Goal: Use online tool/utility: Utilize a website feature to perform a specific function

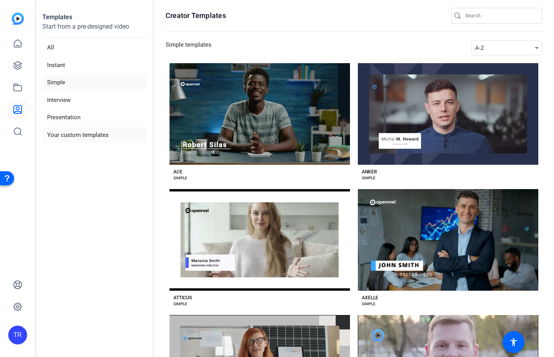
click at [62, 135] on li "Your custom templates" at bounding box center [94, 135] width 104 height 16
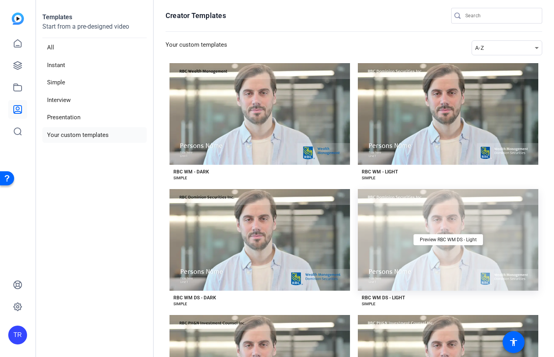
scroll to position [94, 0]
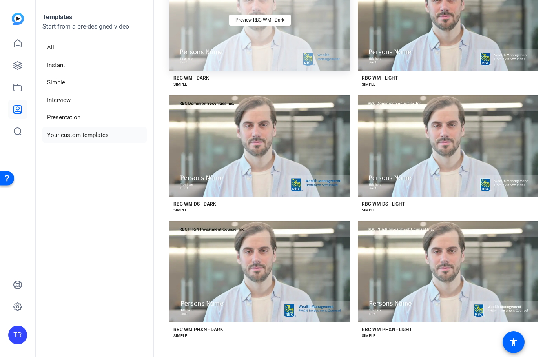
click at [252, 37] on div "Preview RBC WM - Dark" at bounding box center [260, 20] width 181 height 102
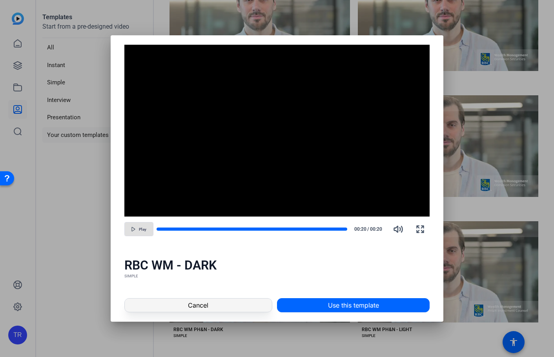
click at [186, 306] on span at bounding box center [198, 305] width 147 height 19
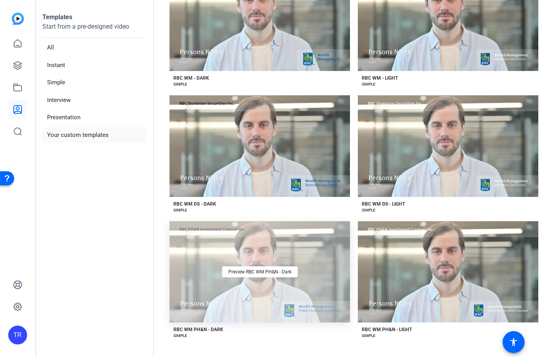
scroll to position [63, 0]
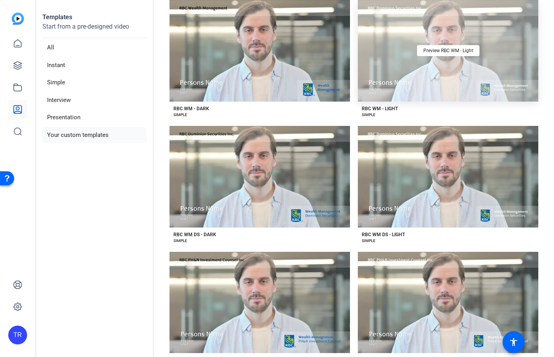
click at [424, 71] on div "Preview RBC WM - Light" at bounding box center [448, 51] width 181 height 102
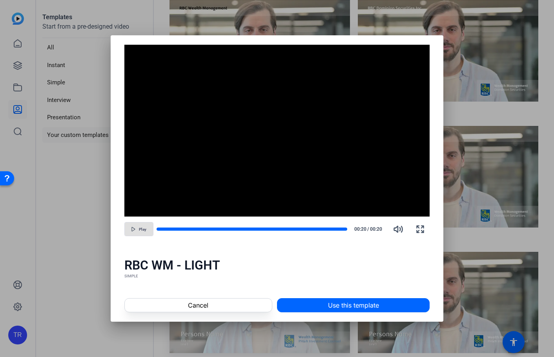
click at [237, 305] on span at bounding box center [198, 305] width 147 height 19
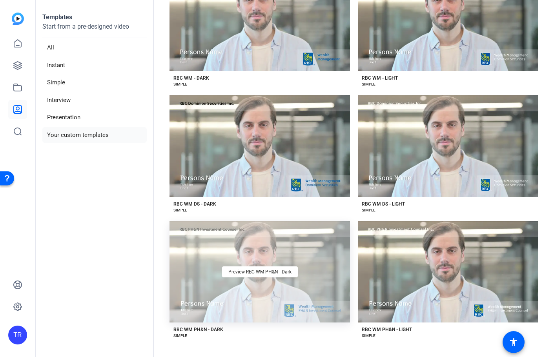
scroll to position [92, 0]
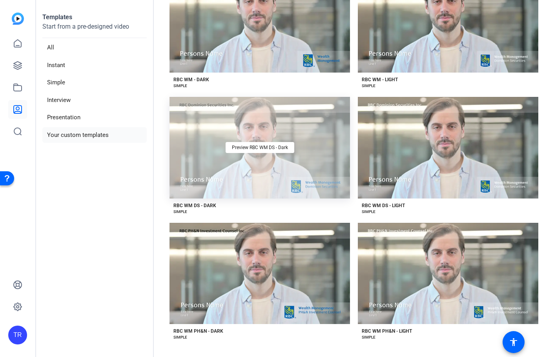
click at [213, 148] on div "Preview RBC WM DS - Dark" at bounding box center [260, 148] width 181 height 102
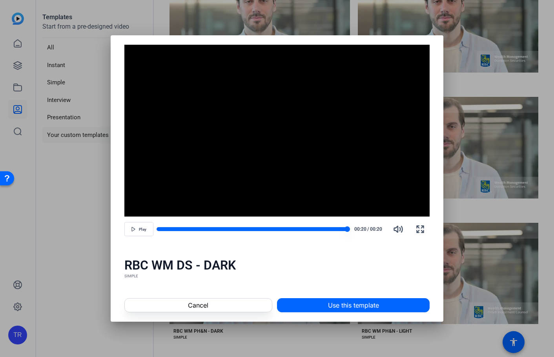
click at [170, 230] on div at bounding box center [252, 229] width 191 height 4
drag, startPoint x: 170, startPoint y: 229, endPoint x: 161, endPoint y: 230, distance: 9.4
click at [161, 230] on div at bounding box center [252, 228] width 191 height 5
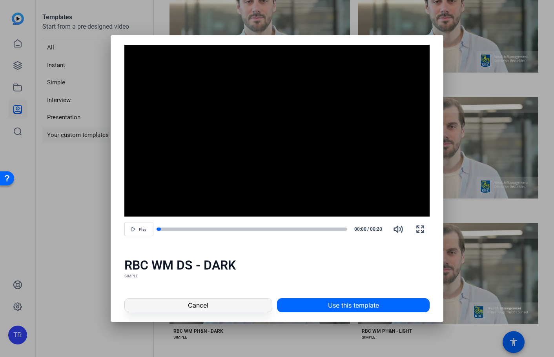
click at [207, 306] on span "Cancel" at bounding box center [198, 305] width 20 height 9
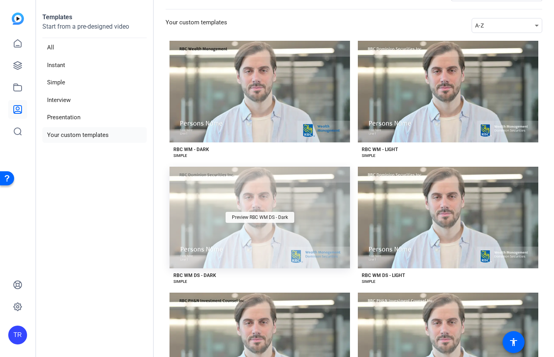
scroll to position [0, 0]
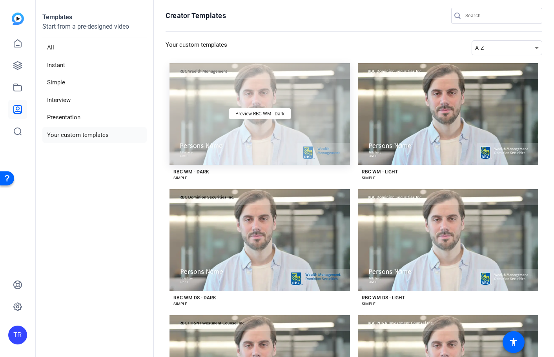
click at [221, 126] on div "Preview RBC WM - Dark" at bounding box center [260, 114] width 181 height 102
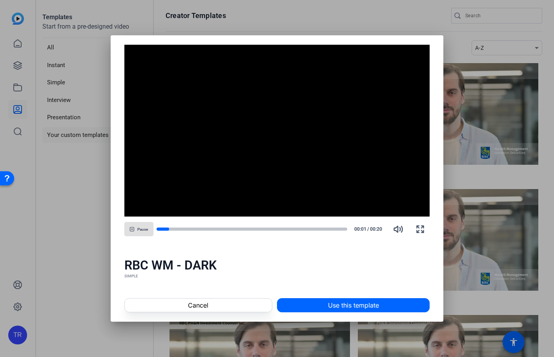
click at [200, 60] on video "Video Player" at bounding box center [277, 131] width 306 height 172
click at [208, 307] on span "Cancel" at bounding box center [198, 305] width 20 height 9
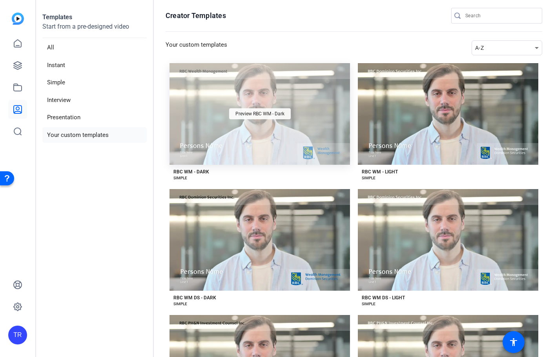
click at [248, 113] on span "Preview RBC WM - Dark" at bounding box center [260, 113] width 49 height 5
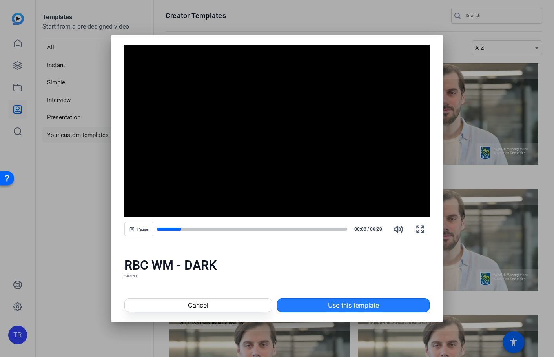
click at [349, 308] on span "Use this template" at bounding box center [353, 305] width 51 height 9
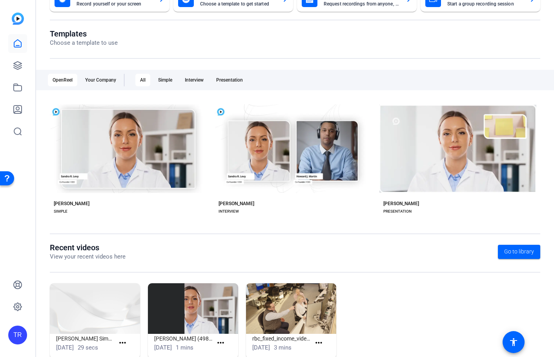
scroll to position [84, 0]
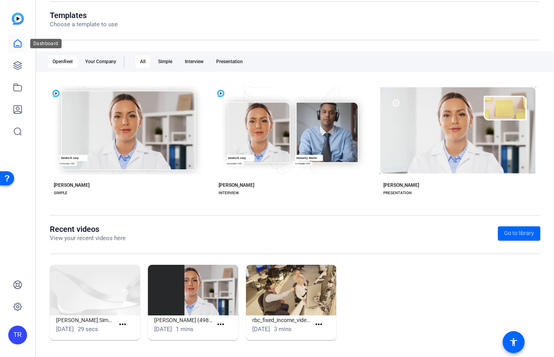
click at [17, 43] on icon at bounding box center [17, 43] width 9 height 9
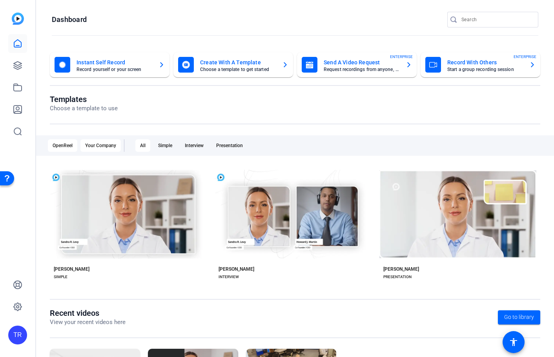
click at [109, 146] on div "Your Company" at bounding box center [100, 145] width 40 height 13
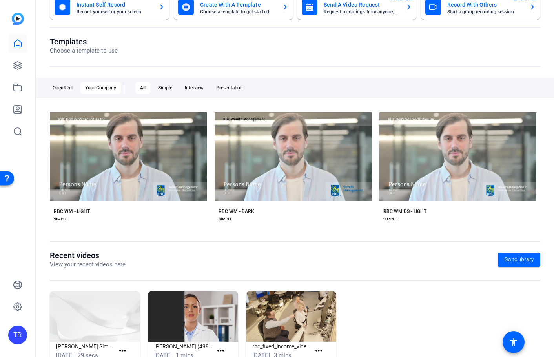
scroll to position [61, 0]
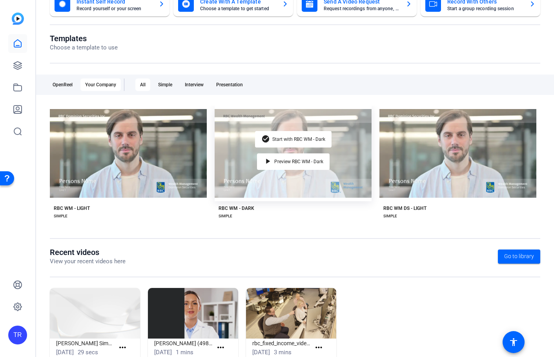
click at [245, 179] on div "check_circle Start with RBC WM - Dark play_arrow Preview RBC WM - Dark" at bounding box center [293, 154] width 157 height 96
click at [287, 137] on span "Start with RBC WM - Dark" at bounding box center [298, 139] width 53 height 5
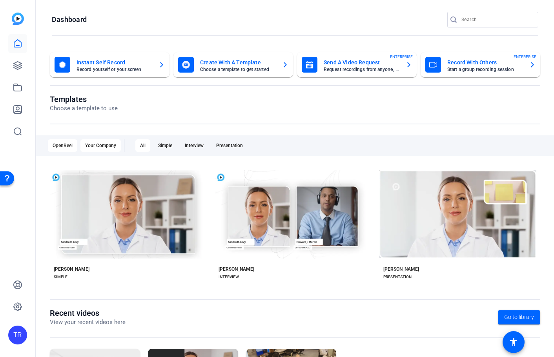
click at [111, 147] on div "Your Company" at bounding box center [100, 145] width 40 height 13
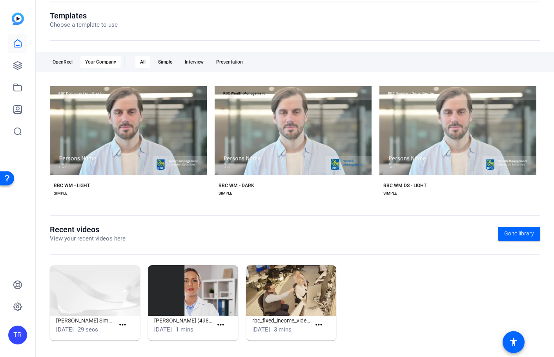
scroll to position [84, 0]
click at [389, 319] on div "Matti Simple (50061) Jul 23, 2025 29 secs more_horiz Matti Simple (49806) Jul 2…" at bounding box center [295, 306] width 491 height 83
click at [19, 44] on icon at bounding box center [17, 43] width 9 height 9
